Goal: Communication & Community: Answer question/provide support

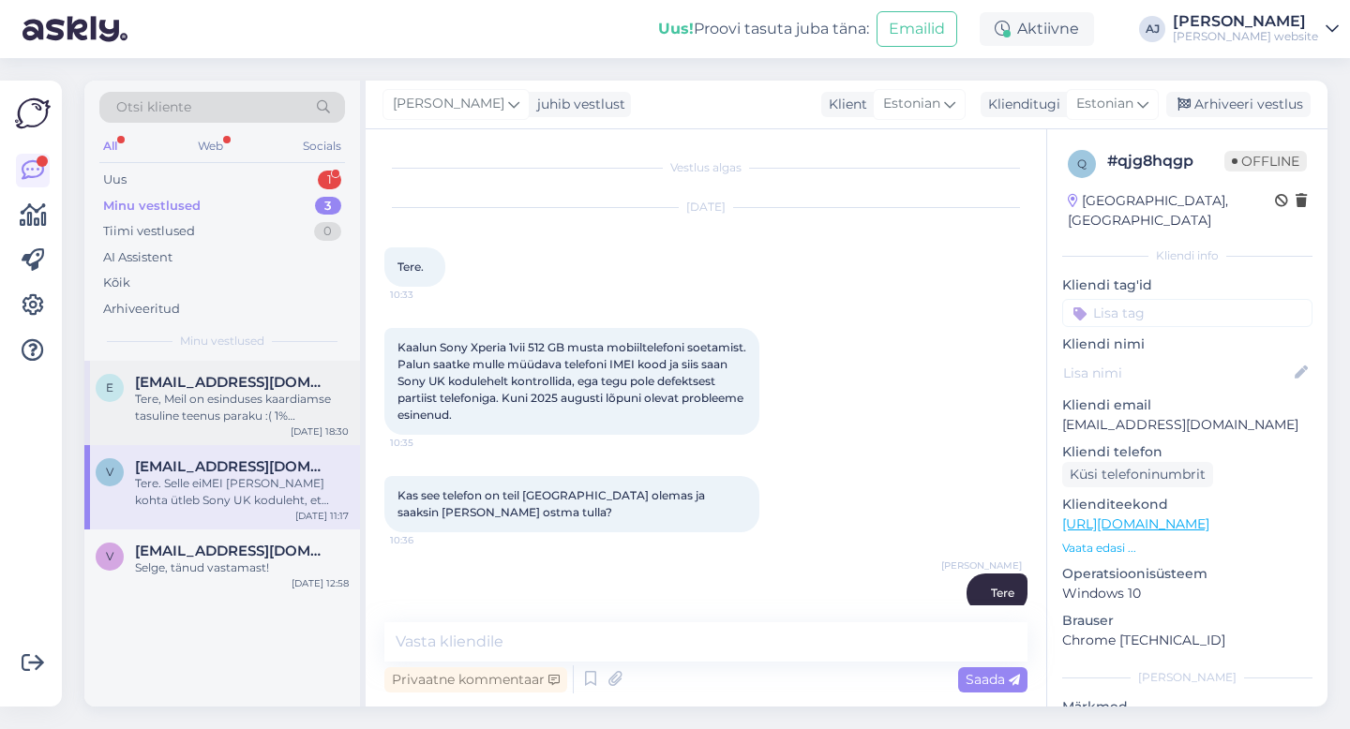
scroll to position [529, 0]
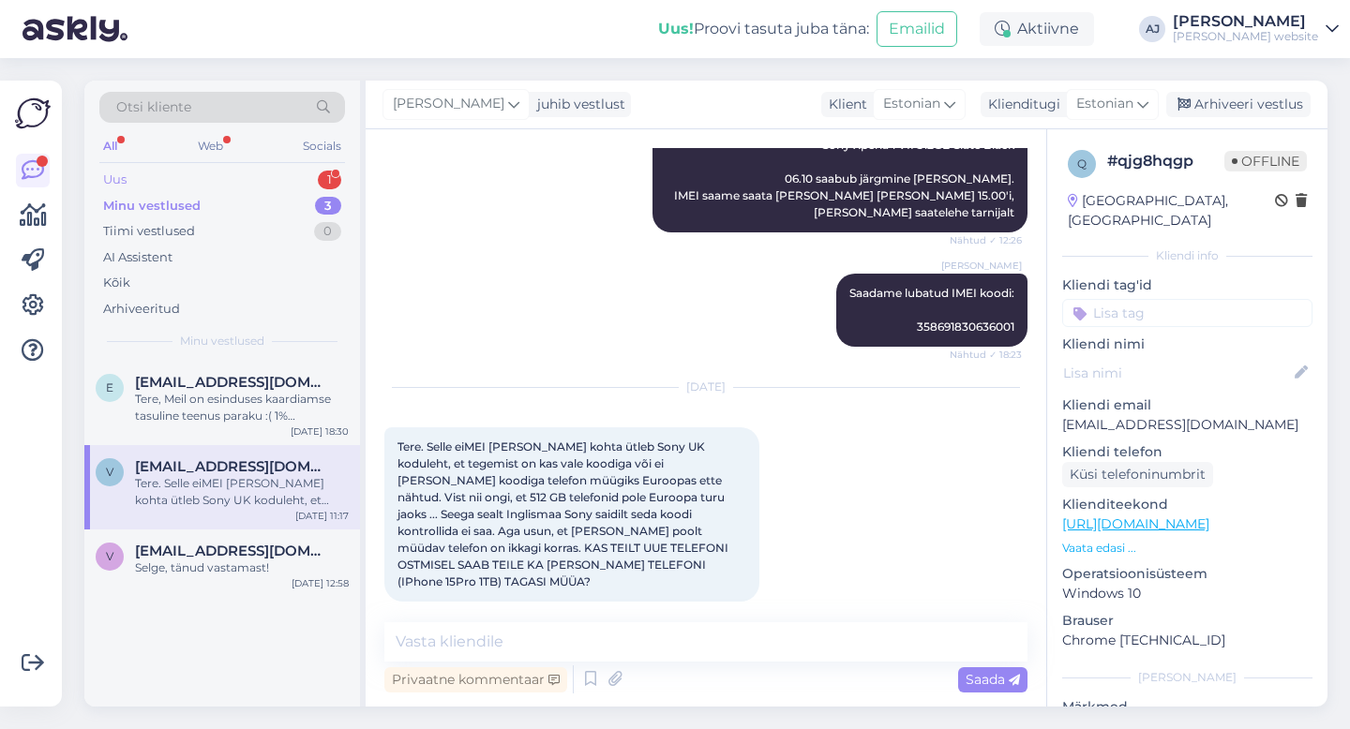
click at [109, 176] on div "Uus" at bounding box center [114, 180] width 23 height 19
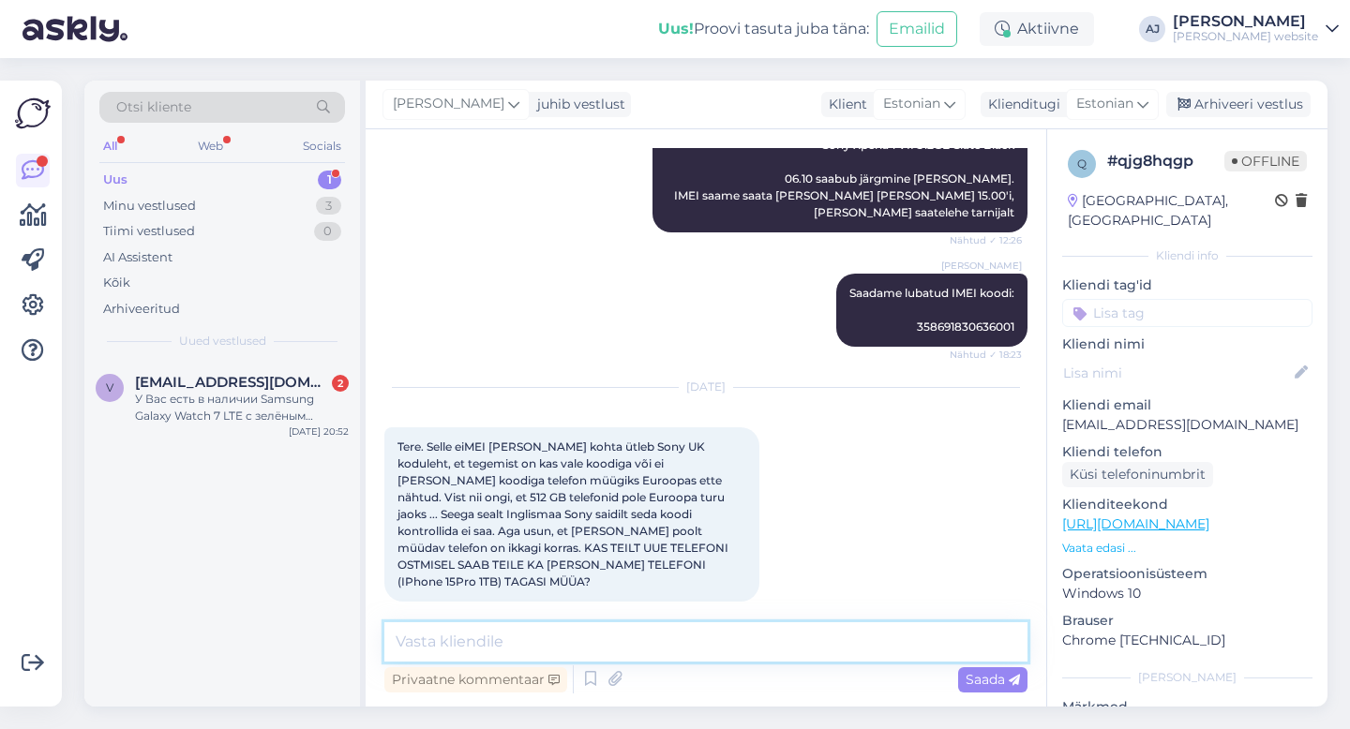
click at [440, 638] on textarea at bounding box center [705, 641] width 643 height 39
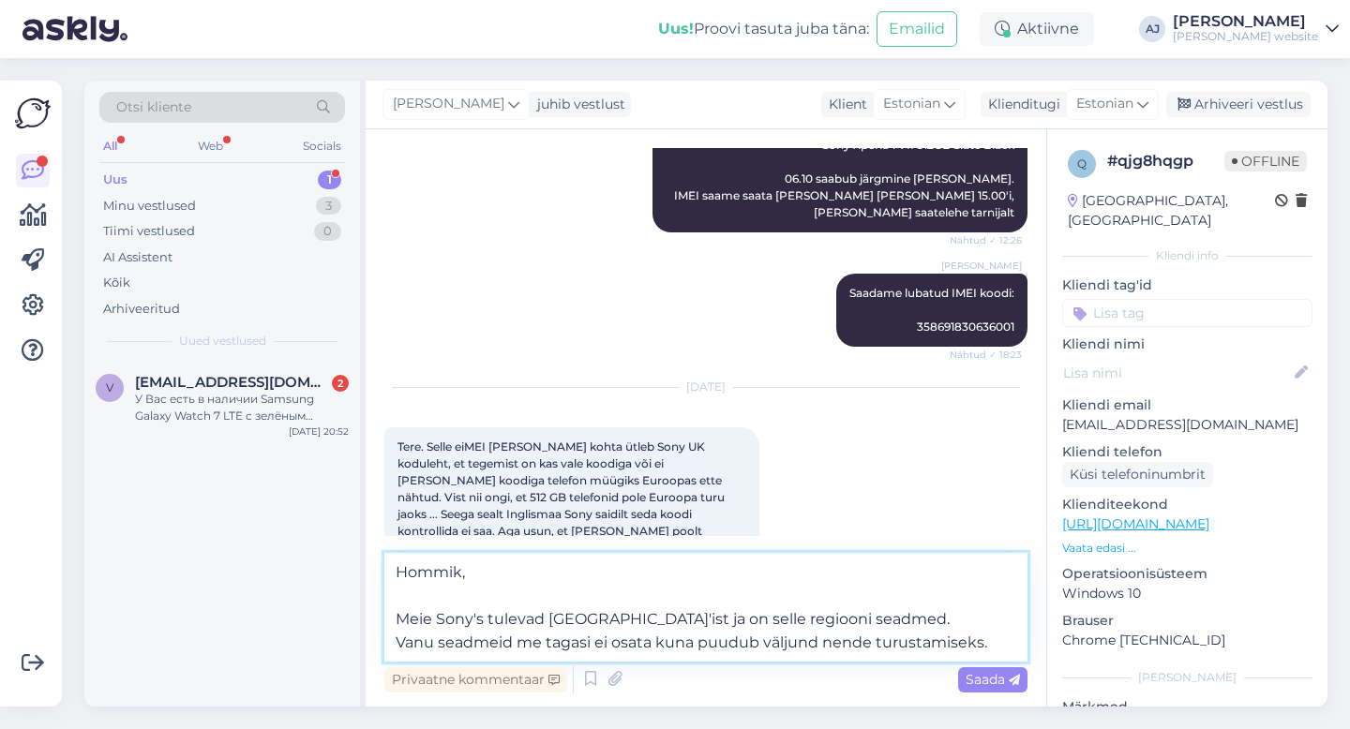
type textarea "Hommik, Meie Sony's tulevad [GEOGRAPHIC_DATA]'ist ja on selle regiooni seadmed.…"
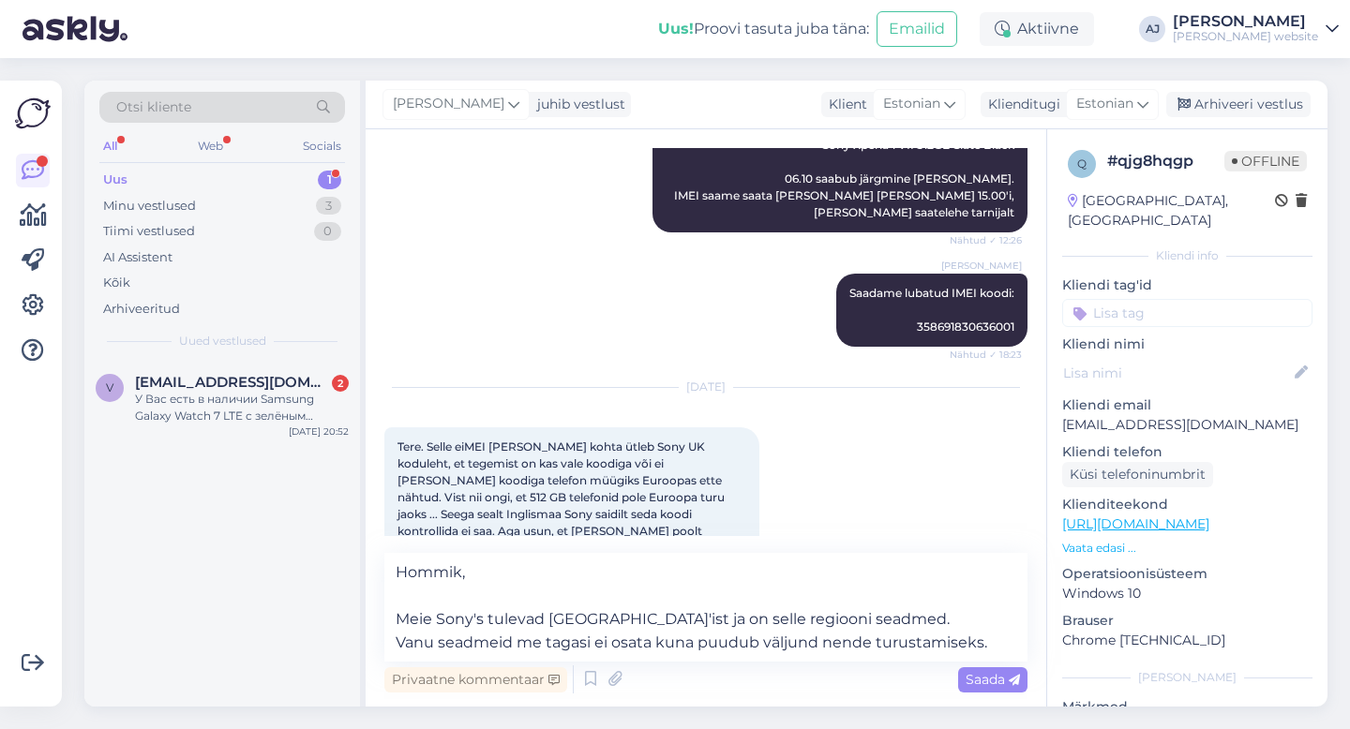
click at [972, 683] on span "Saada" at bounding box center [992, 679] width 54 height 17
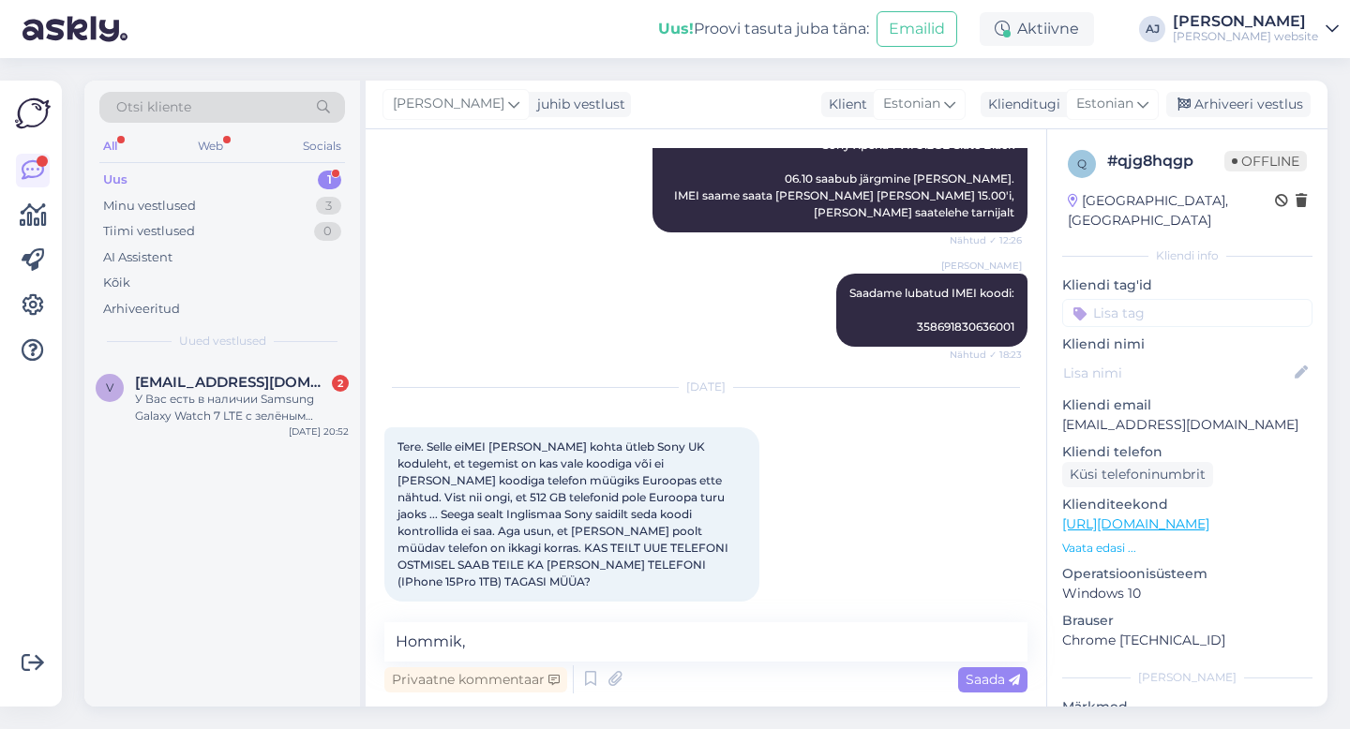
scroll to position [733, 0]
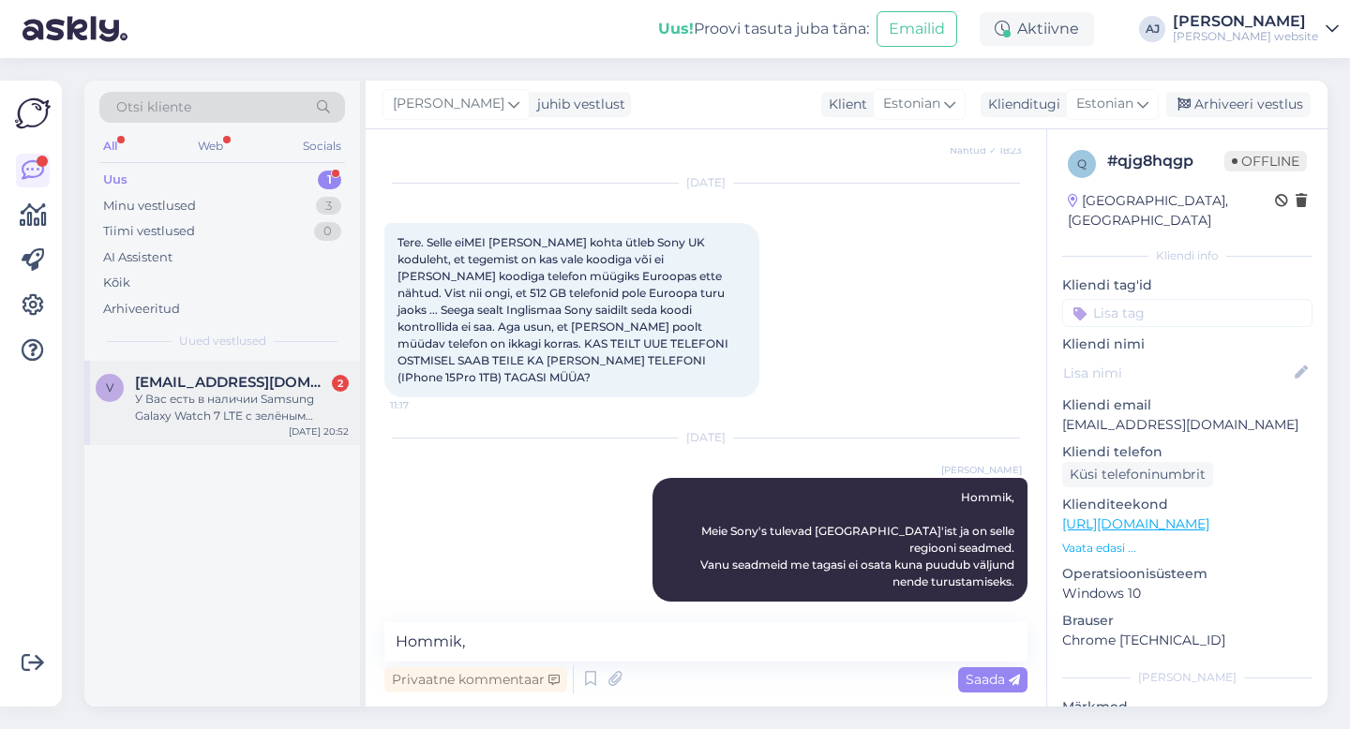
click at [182, 387] on span "[EMAIL_ADDRESS][DOMAIN_NAME]" at bounding box center [232, 382] width 195 height 17
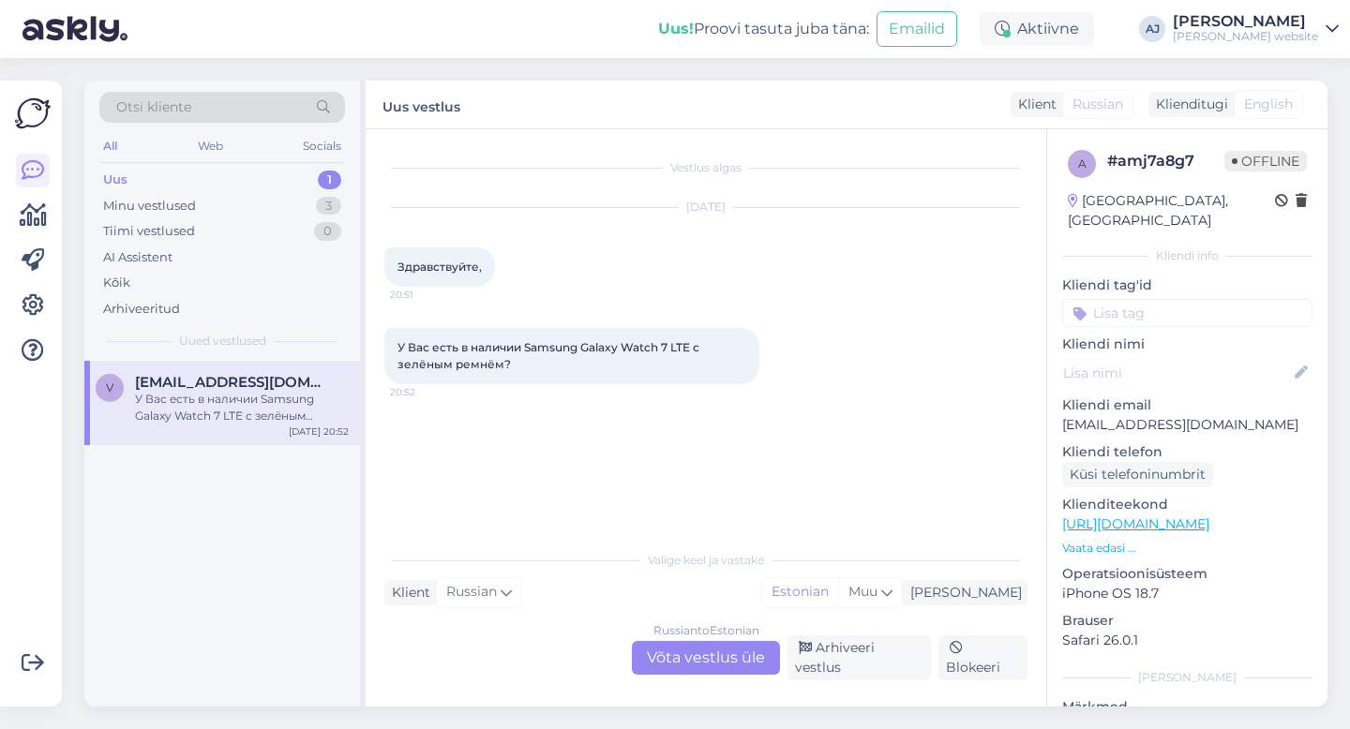
scroll to position [0, 0]
click at [675, 663] on div "Russian to Estonian Võta vestlus üle" at bounding box center [706, 658] width 148 height 34
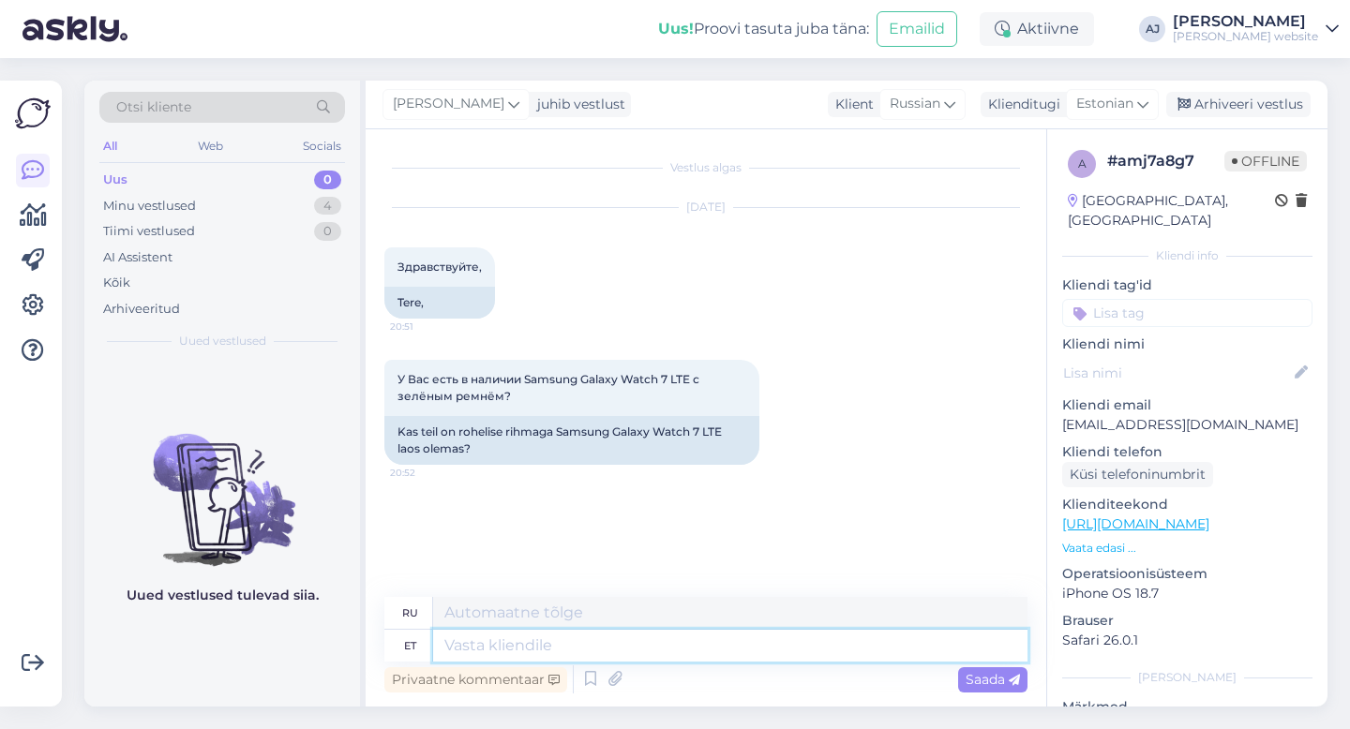
click at [463, 649] on textarea at bounding box center [730, 646] width 594 height 32
type textarea "[PERSON_NAME]"
type textarea "Привет"
type textarea "Tere päevast!"
type textarea "Добрый день!"
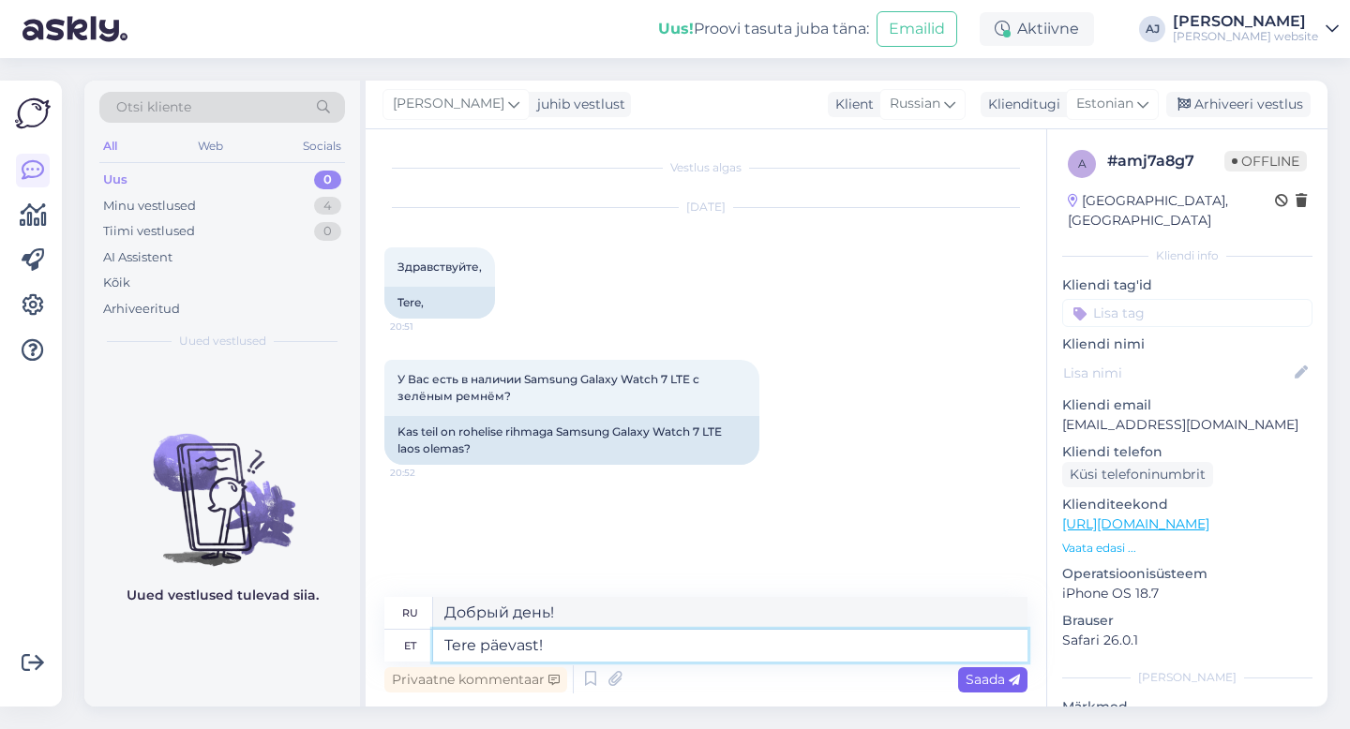
type textarea "Tere päevast!"
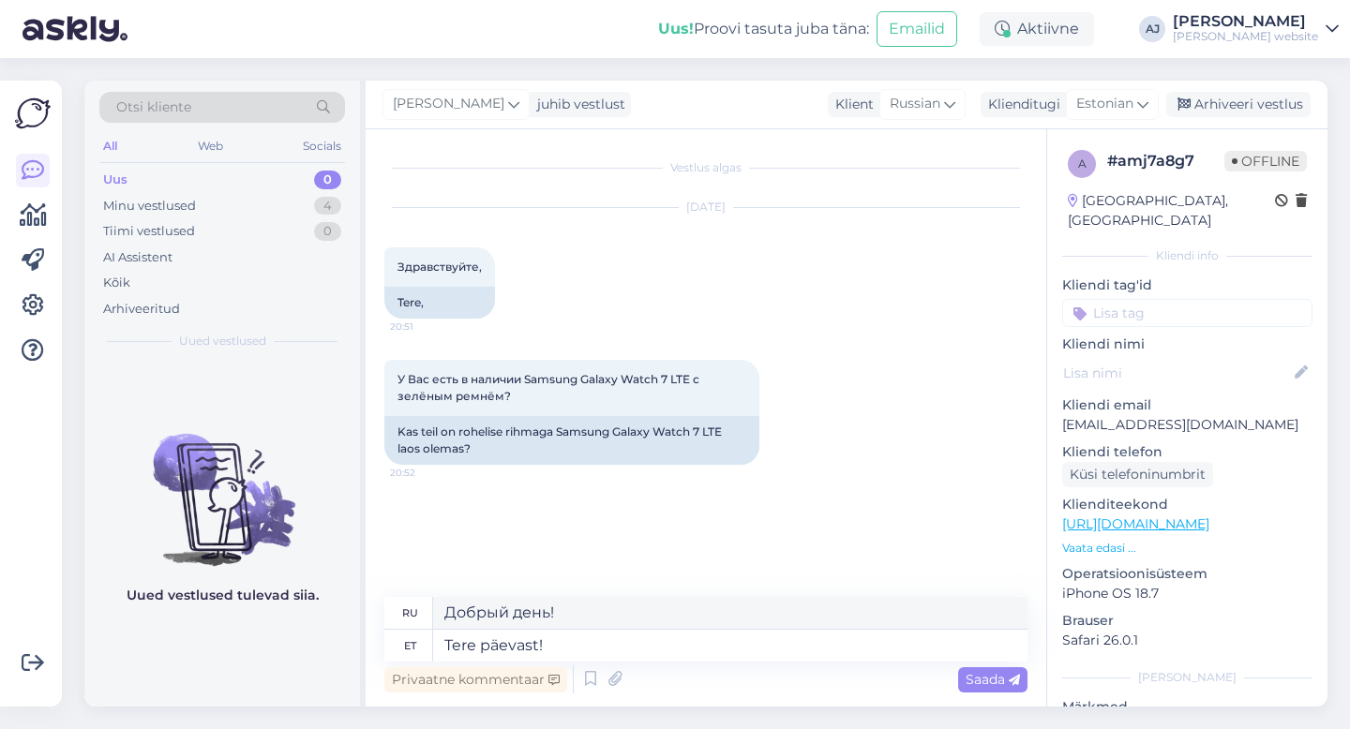
drag, startPoint x: 989, startPoint y: 676, endPoint x: 895, endPoint y: 663, distance: 94.6
click at [989, 677] on span "Saada" at bounding box center [992, 679] width 54 height 17
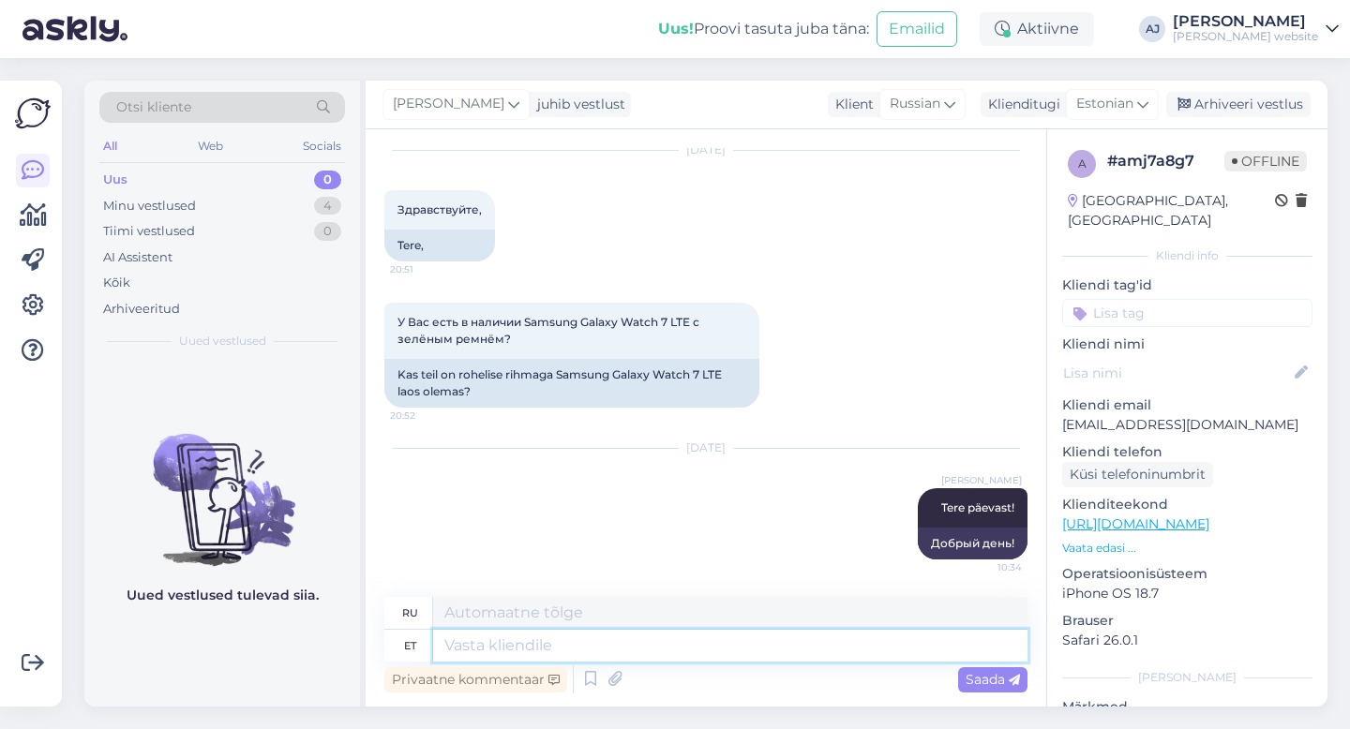
click at [465, 643] on textarea at bounding box center [730, 646] width 594 height 32
type textarea "Mei"
type textarea "Мы"
type textarea "Meil on k"
type textarea "У нас есть"
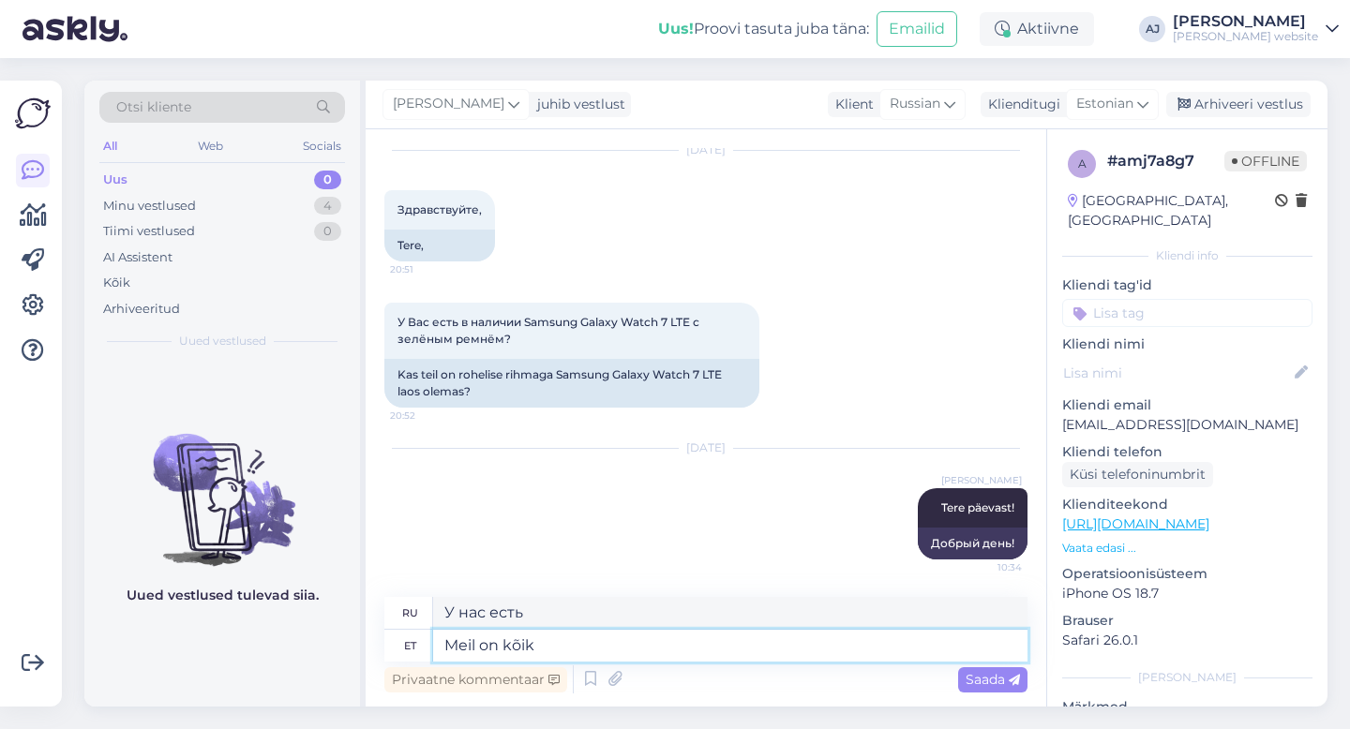
type textarea "Meil on kõik a"
type textarea "У нас есть все."
type textarea "Meil on kõik alati o"
type textarea "У нас всегда всё есть."
type textarea "Meil on kõik alati olemas :)"
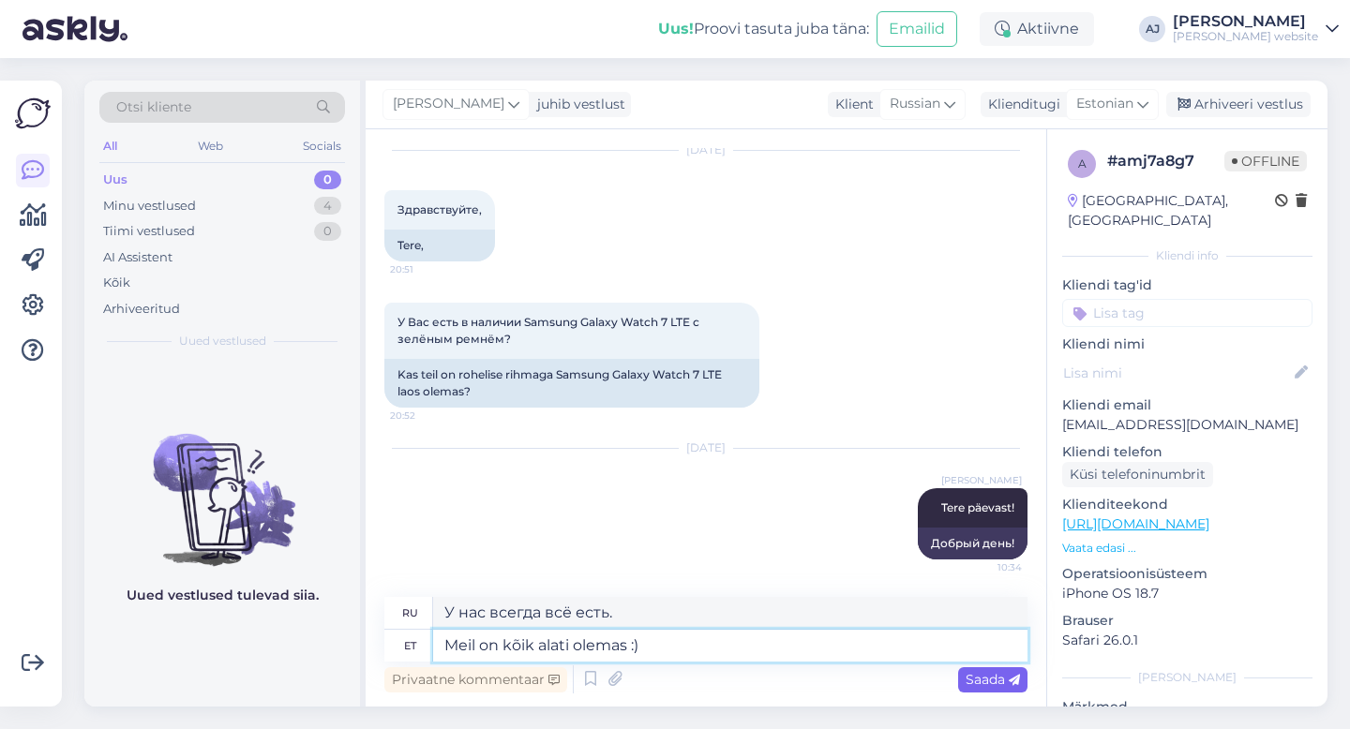
type textarea "У нас всегда всё есть :)"
type textarea "Meil on kõik alati olemas :)"
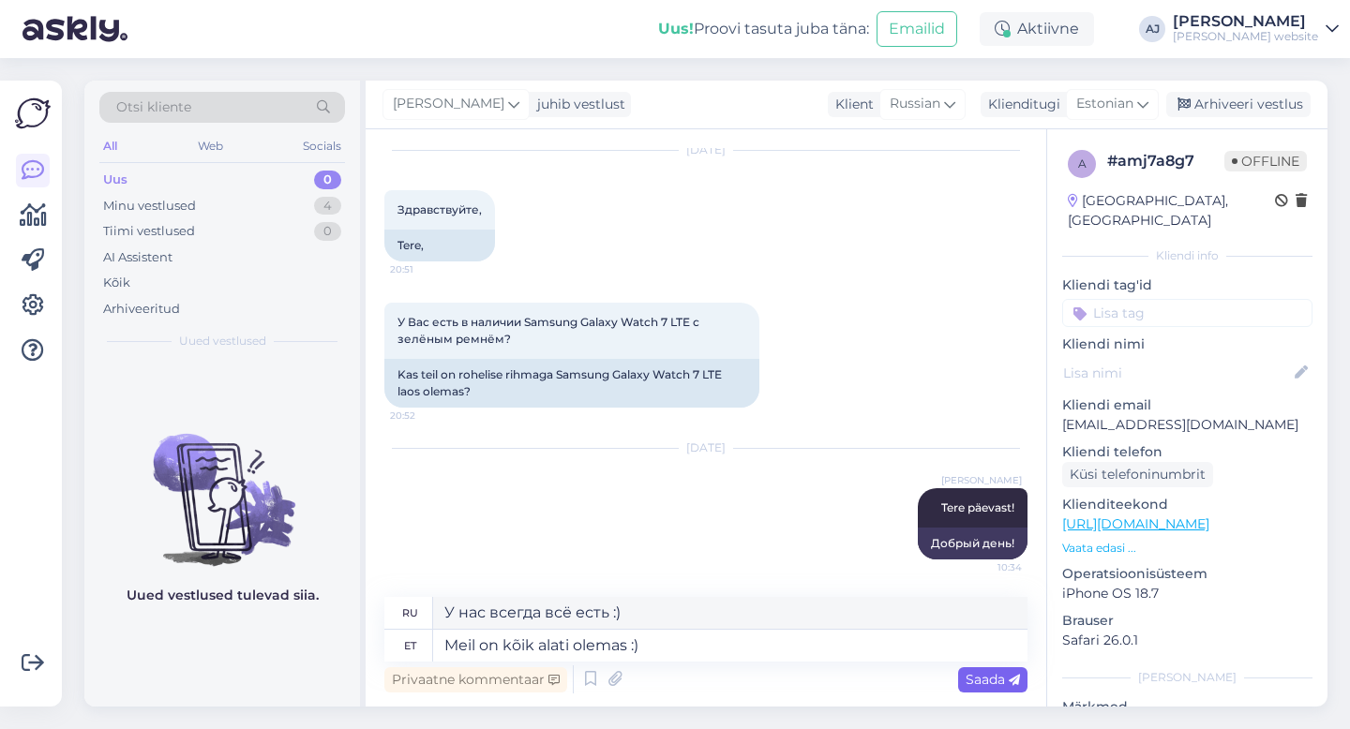
click at [1004, 677] on span "Saada" at bounding box center [992, 679] width 54 height 17
